Goal: Transaction & Acquisition: Purchase product/service

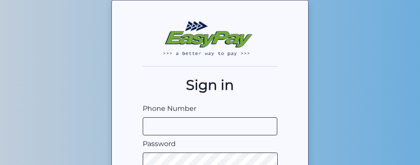
scroll to position [46, 0]
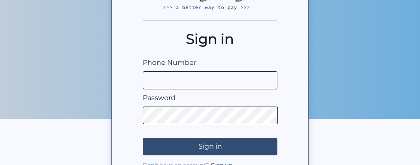
click at [260, 78] on input "Phone Number" at bounding box center [210, 80] width 135 height 18
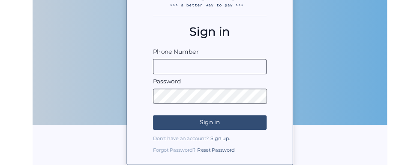
scroll to position [71, 0]
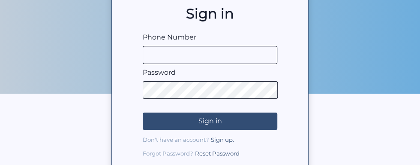
click at [165, 57] on input "Phone Number" at bounding box center [210, 55] width 135 height 18
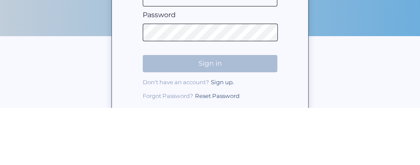
type input "0718496569"
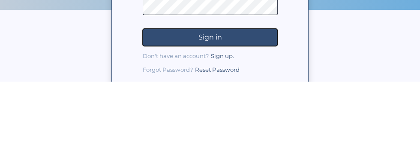
click at [260, 124] on button "Sign in" at bounding box center [210, 120] width 135 height 17
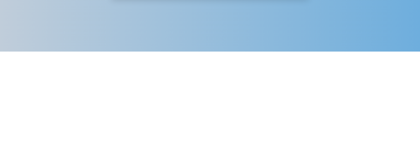
scroll to position [30, 0]
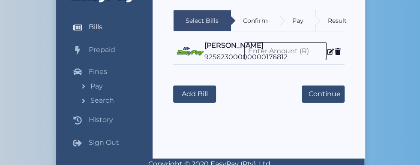
click at [338, 54] on icon at bounding box center [338, 51] width 6 height 7
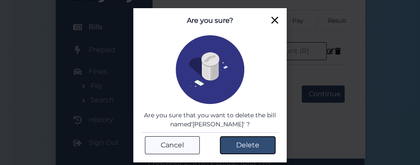
click at [251, 142] on button "Delete" at bounding box center [247, 144] width 55 height 17
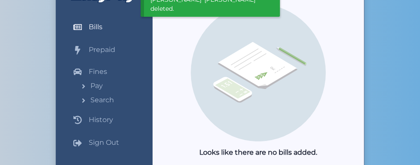
click at [93, 30] on h2 "Bills" at bounding box center [96, 27] width 14 height 8
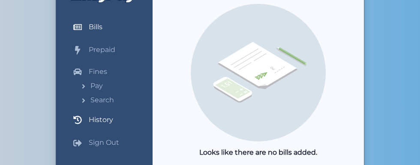
click at [97, 118] on h2 "History" at bounding box center [101, 119] width 24 height 8
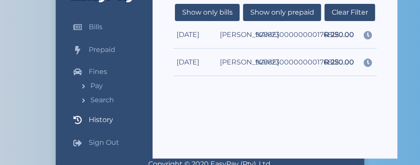
scroll to position [0, 9]
click at [292, 53] on div "[DATE] [PERSON_NAME] 92562300000000176812 R 250.00" at bounding box center [275, 61] width 204 height 27
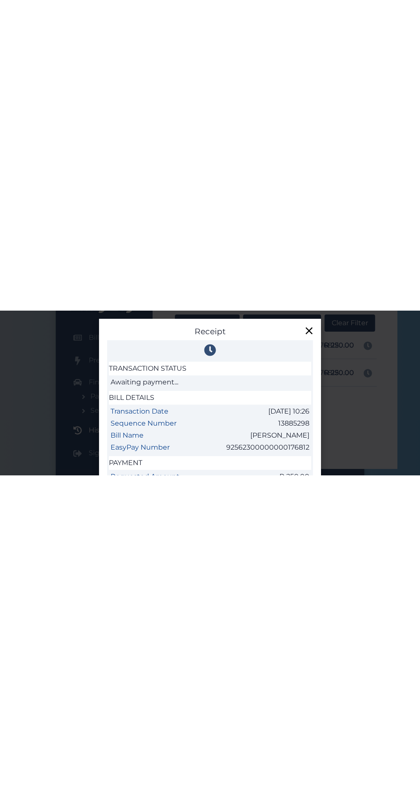
scroll to position [0, 0]
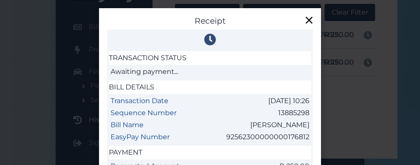
click at [309, 23] on icon at bounding box center [309, 20] width 12 height 12
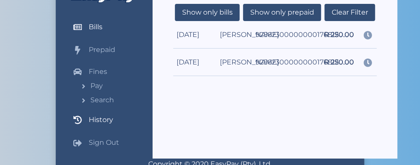
click at [97, 27] on h2 "Bills" at bounding box center [96, 27] width 14 height 8
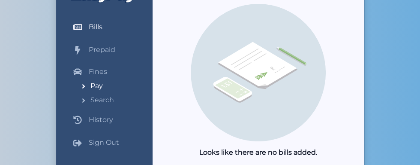
click at [92, 89] on h2 "Pay" at bounding box center [91, 86] width 23 height 8
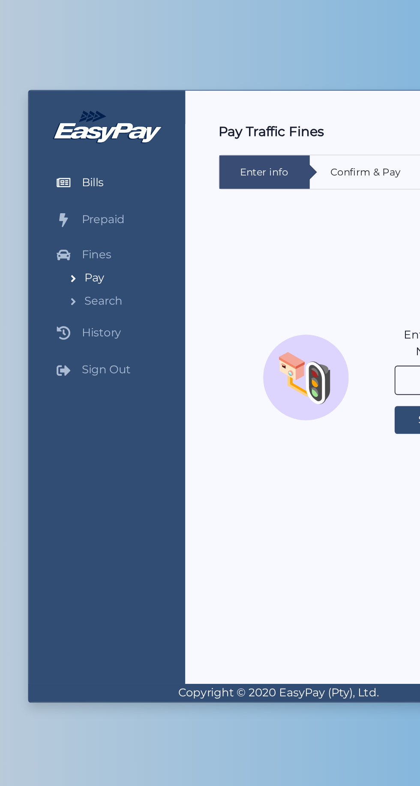
click at [93, 164] on h2 "Bills" at bounding box center [96, 231] width 14 height 8
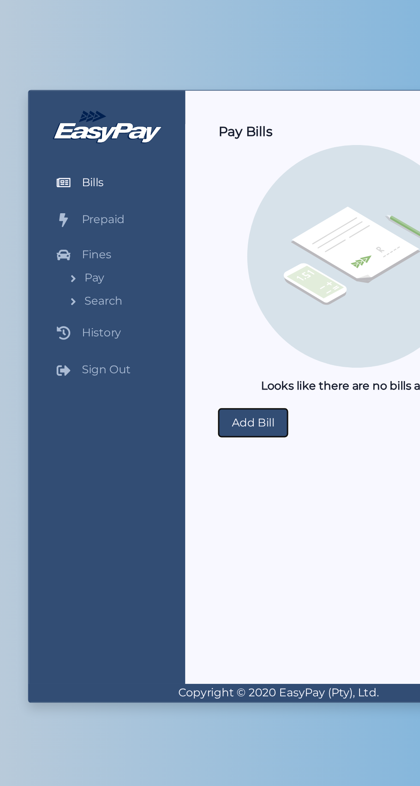
click at [203, 164] on button "Add Bill" at bounding box center [194, 379] width 42 height 17
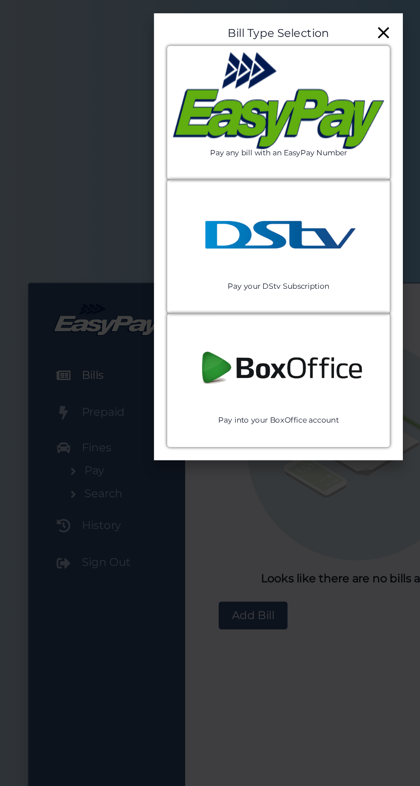
click at [196, 75] on img at bounding box center [210, 62] width 130 height 60
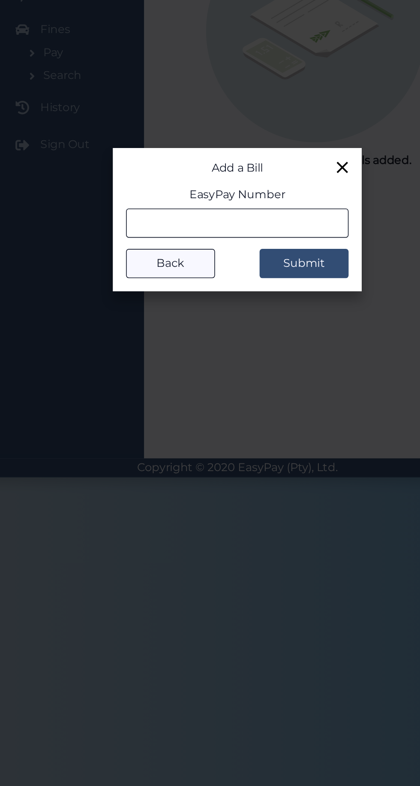
type input "92562300000000209134"
click at [251, 164] on button "Submit" at bounding box center [251, 420] width 55 height 18
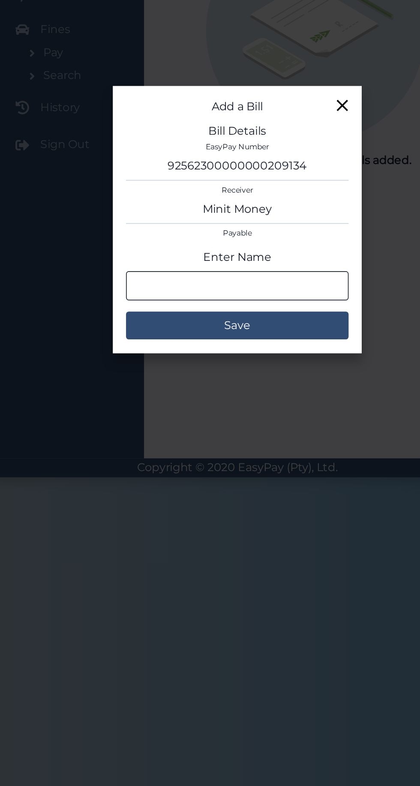
click at [251, 164] on input "Enter Name" at bounding box center [210, 434] width 137 height 18
type input "[PERSON_NAME]"
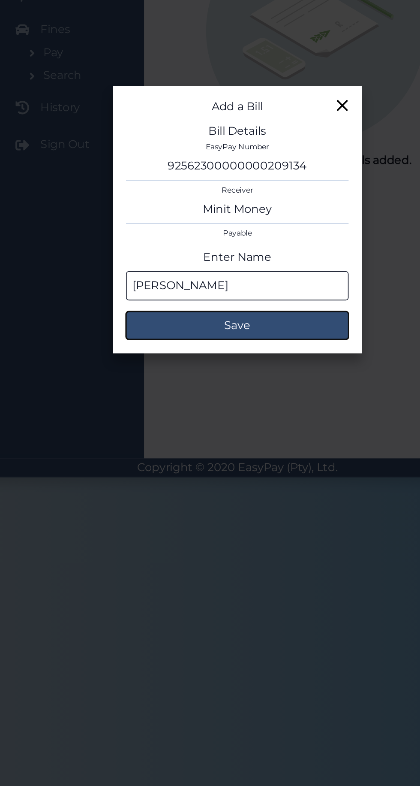
click at [242, 164] on button "Save" at bounding box center [210, 458] width 137 height 17
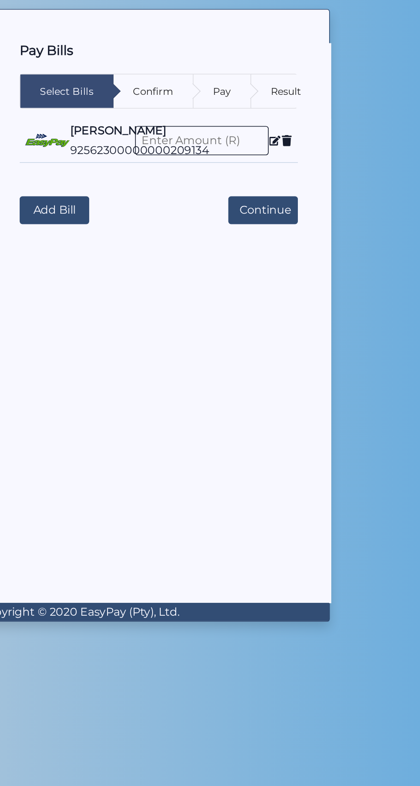
click at [294, 164] on div "Pay" at bounding box center [299, 224] width 36 height 21
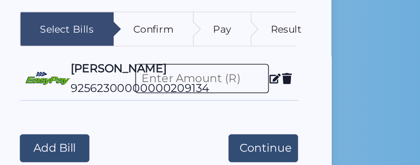
click at [328, 52] on icon at bounding box center [330, 51] width 7 height 6
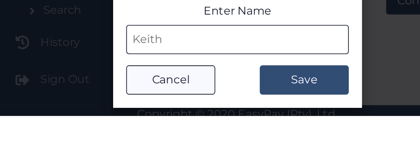
scroll to position [53, 0]
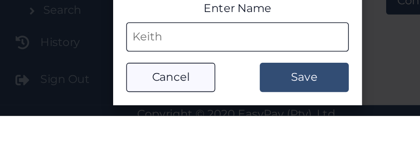
click at [224, 132] on button "Save" at bounding box center [251, 141] width 55 height 18
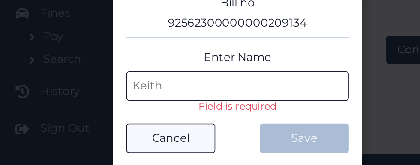
click at [252, 115] on input "Enter Name" at bounding box center [210, 116] width 137 height 18
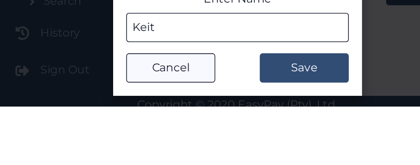
type input "[PERSON_NAME]"
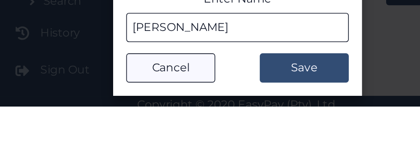
click at [224, 132] on button "Save" at bounding box center [251, 141] width 55 height 18
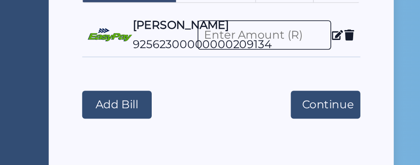
click at [309, 50] on input at bounding box center [286, 51] width 82 height 18
type input "2"
type input "300"
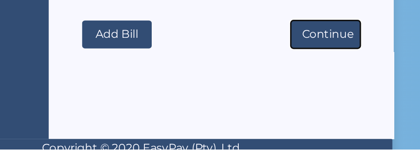
click at [332, 93] on button "Continue" at bounding box center [323, 93] width 43 height 17
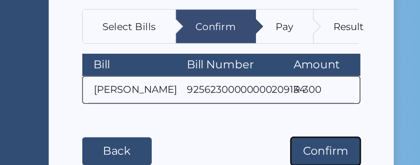
click at [322, 96] on button "Confirm" at bounding box center [323, 97] width 43 height 17
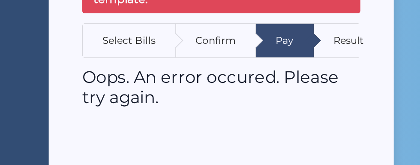
click at [335, 48] on div "Result" at bounding box center [337, 48] width 19 height 7
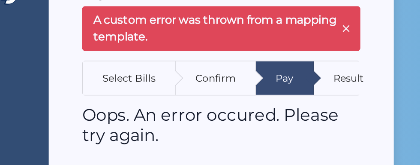
click at [208, 46] on div "Select Bills" at bounding box center [202, 48] width 33 height 7
click at [337, 20] on icon "Close" at bounding box center [335, 17] width 7 height 10
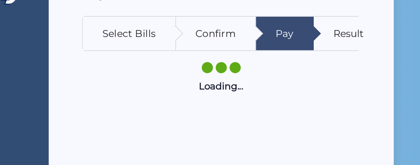
click at [200, 18] on div "Select Bills" at bounding box center [202, 20] width 33 height 7
click at [217, 23] on div "Select Bills" at bounding box center [202, 20] width 33 height 7
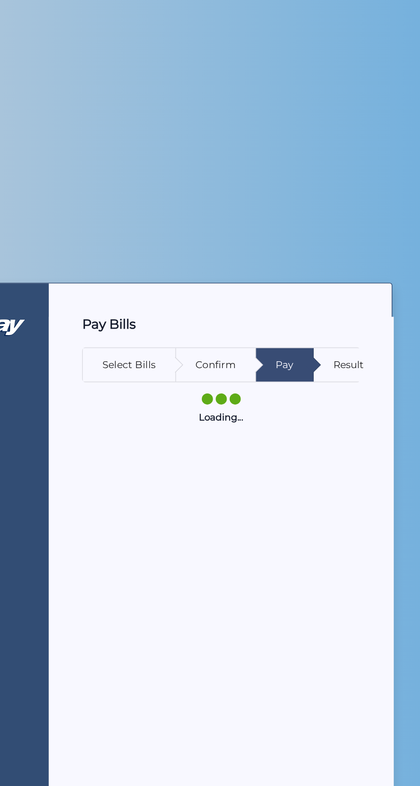
click at [196, 164] on div "Select Bills" at bounding box center [202, 224] width 57 height 21
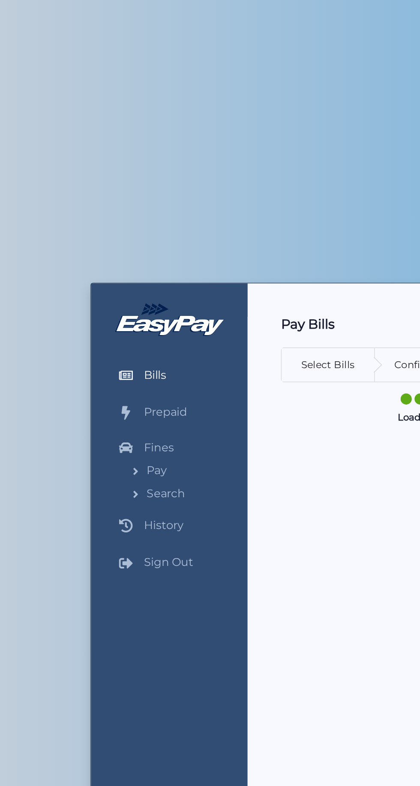
click at [93, 164] on h2 "Bills" at bounding box center [96, 231] width 14 height 8
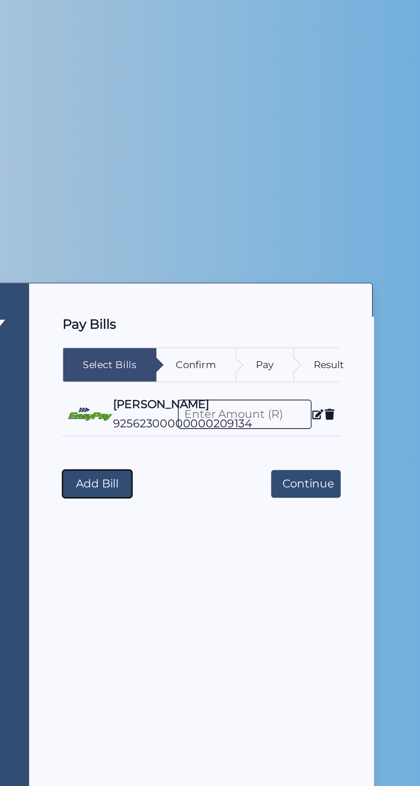
click at [199, 164] on button "Add Bill" at bounding box center [194, 298] width 43 height 17
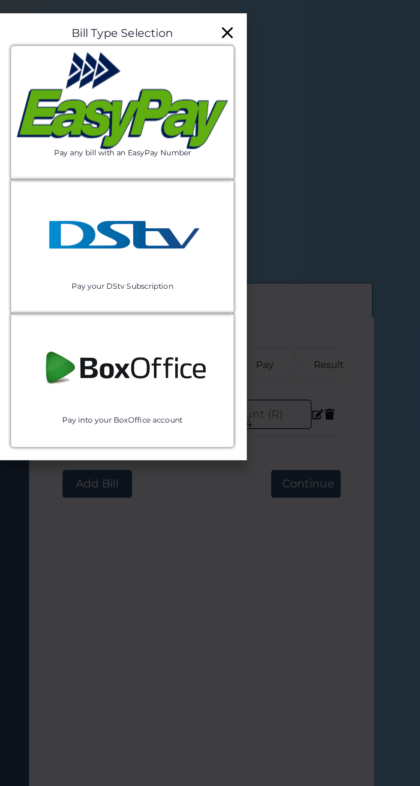
click at [176, 72] on img at bounding box center [210, 62] width 130 height 60
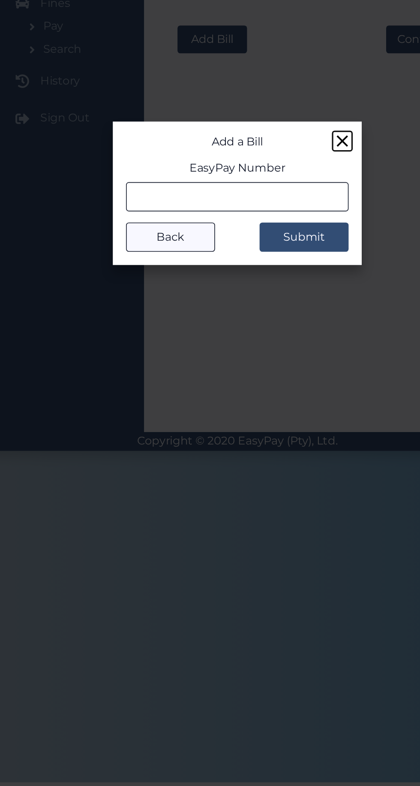
click at [274, 164] on icon at bounding box center [275, 361] width 12 height 12
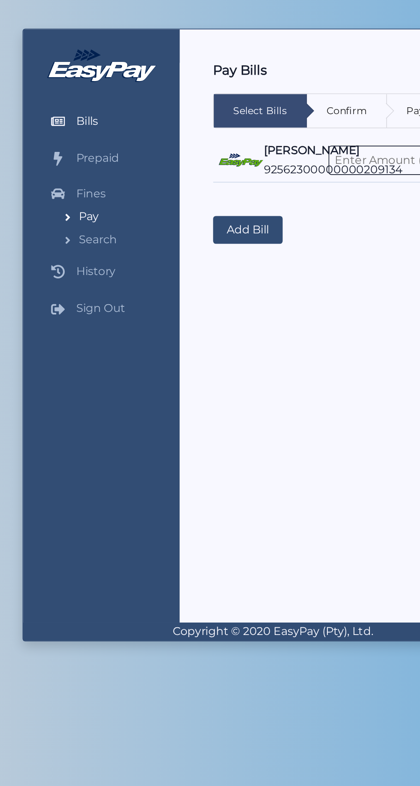
click at [88, 164] on h2 "Pay" at bounding box center [91, 290] width 23 height 8
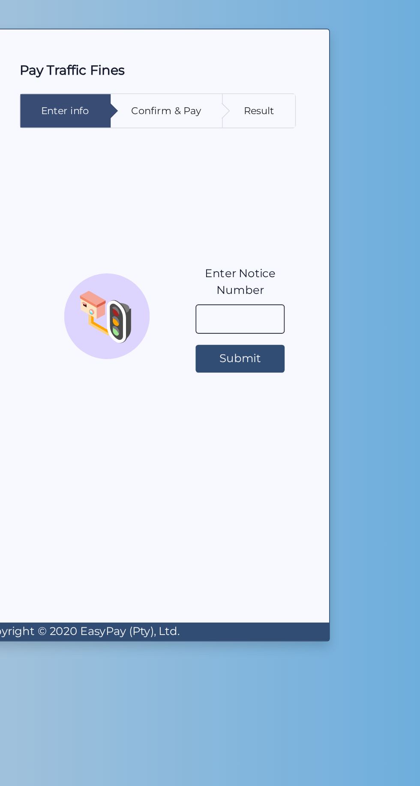
click at [265, 164] on div "Confirm & Pay" at bounding box center [263, 224] width 43 height 7
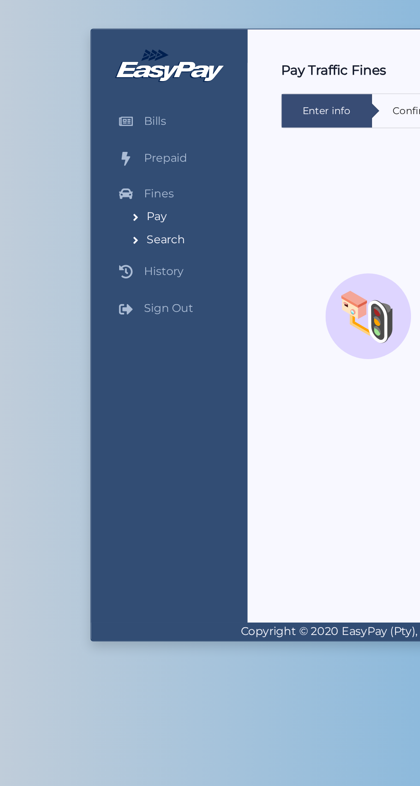
click at [95, 164] on h2 "Search" at bounding box center [97, 304] width 34 height 8
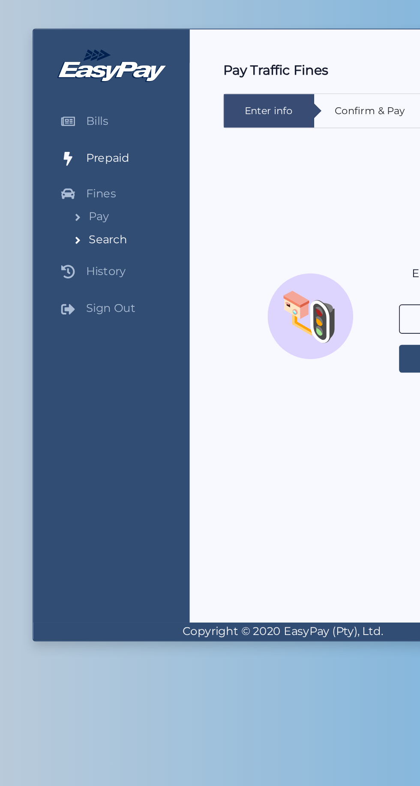
click at [96, 164] on h2 "Prepaid" at bounding box center [102, 254] width 27 height 8
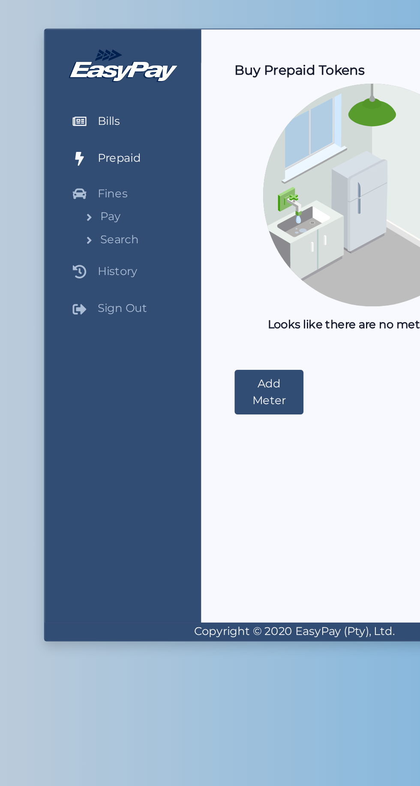
click at [92, 164] on h2 "Bills" at bounding box center [96, 231] width 14 height 8
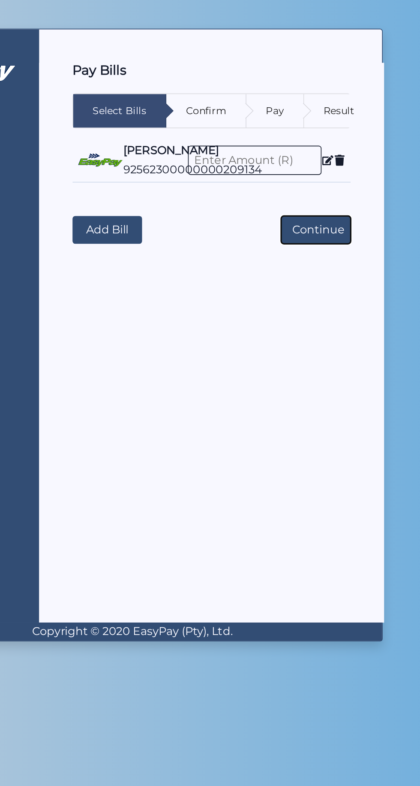
click at [326, 164] on button "Continue" at bounding box center [323, 298] width 43 height 17
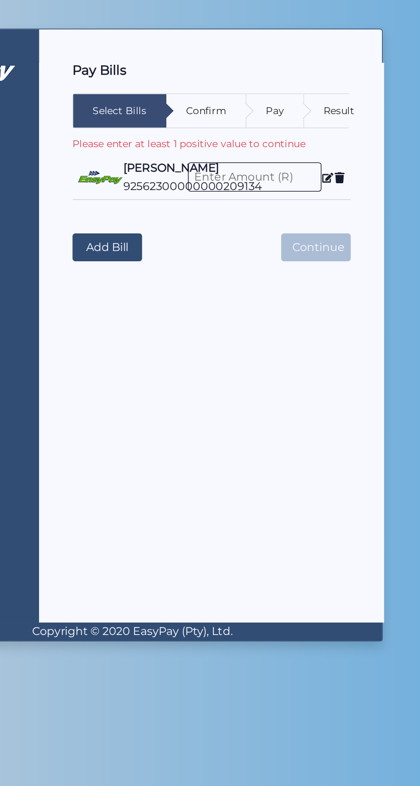
click at [294, 164] on input at bounding box center [286, 266] width 82 height 18
type input "300"
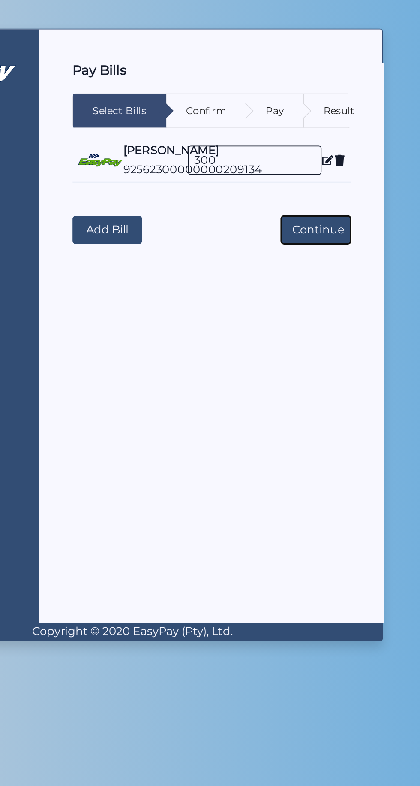
click at [326, 164] on button "Continue" at bounding box center [323, 298] width 43 height 17
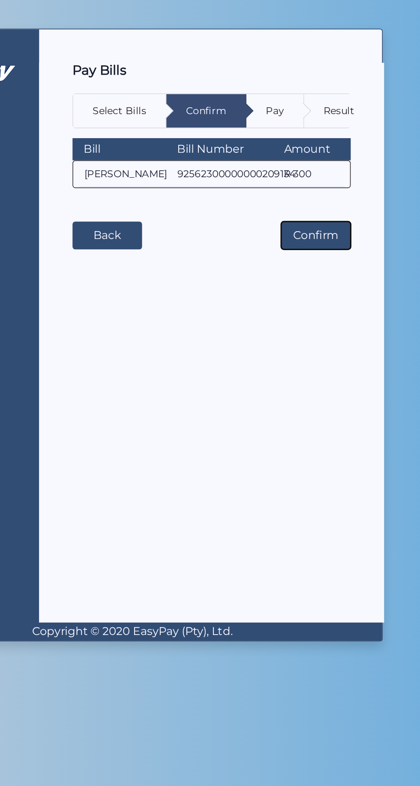
click at [327, 164] on button "Confirm" at bounding box center [323, 301] width 43 height 17
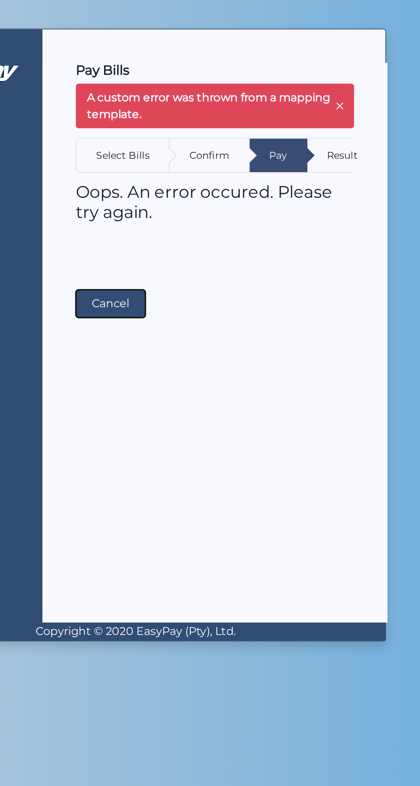
click at [199, 164] on button "Cancel" at bounding box center [194, 343] width 43 height 17
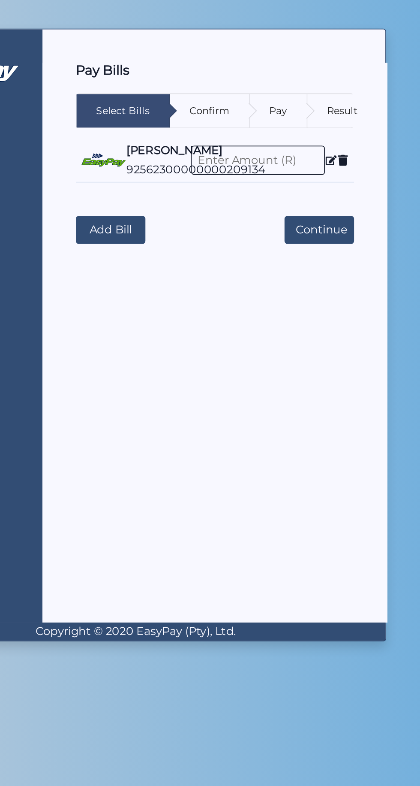
click at [327, 164] on icon at bounding box center [330, 255] width 7 height 7
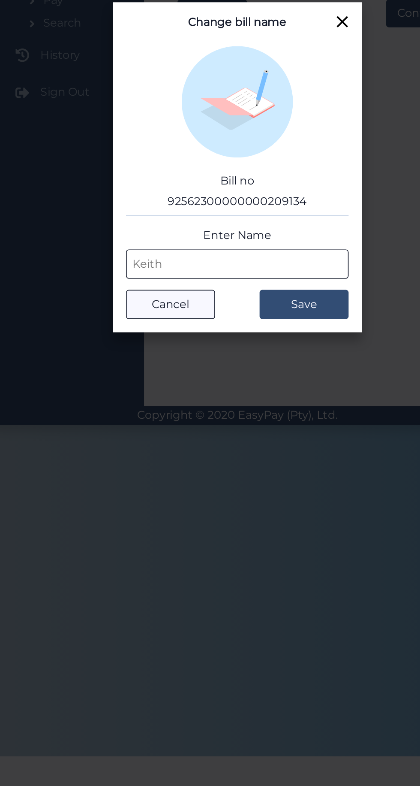
click at [222, 164] on img at bounding box center [210, 352] width 69 height 69
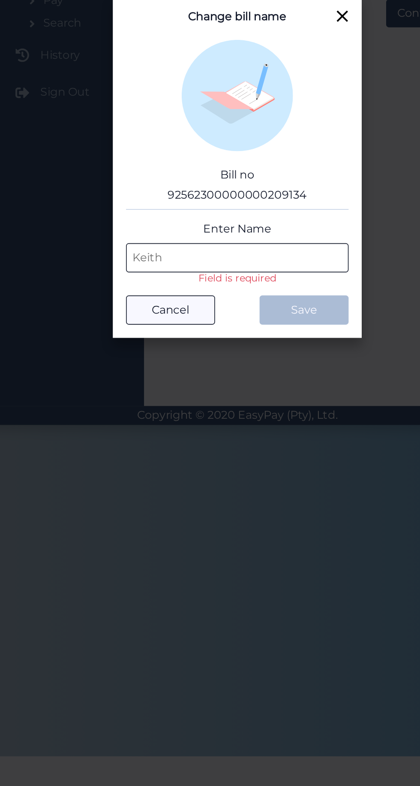
click at [235, 164] on input "Enter Name" at bounding box center [210, 449] width 137 height 18
type input "[PERSON_NAME]"
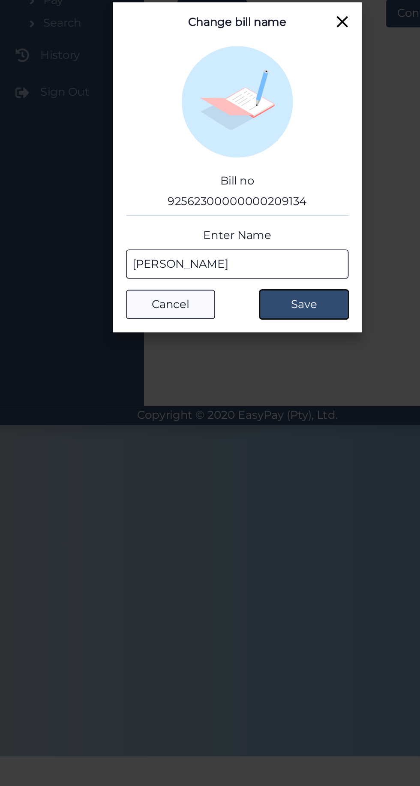
click at [254, 164] on button "Save" at bounding box center [251, 477] width 55 height 18
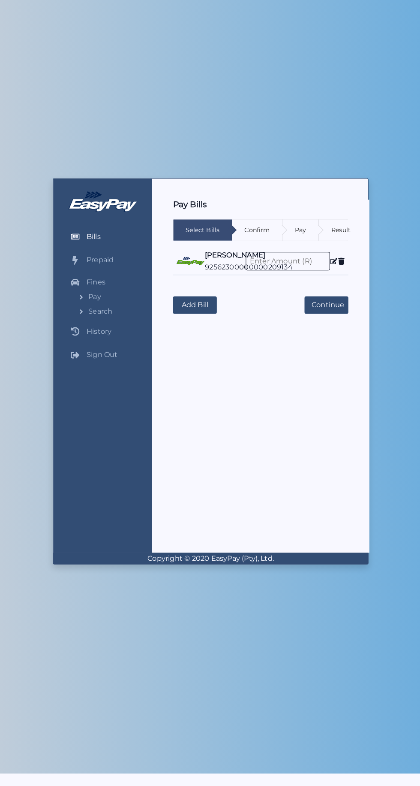
click at [300, 164] on input at bounding box center [286, 255] width 82 height 18
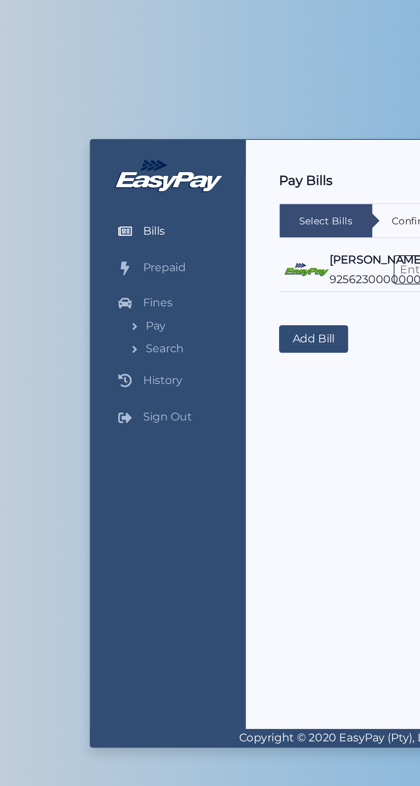
type input "300"
